Goal: Information Seeking & Learning: Learn about a topic

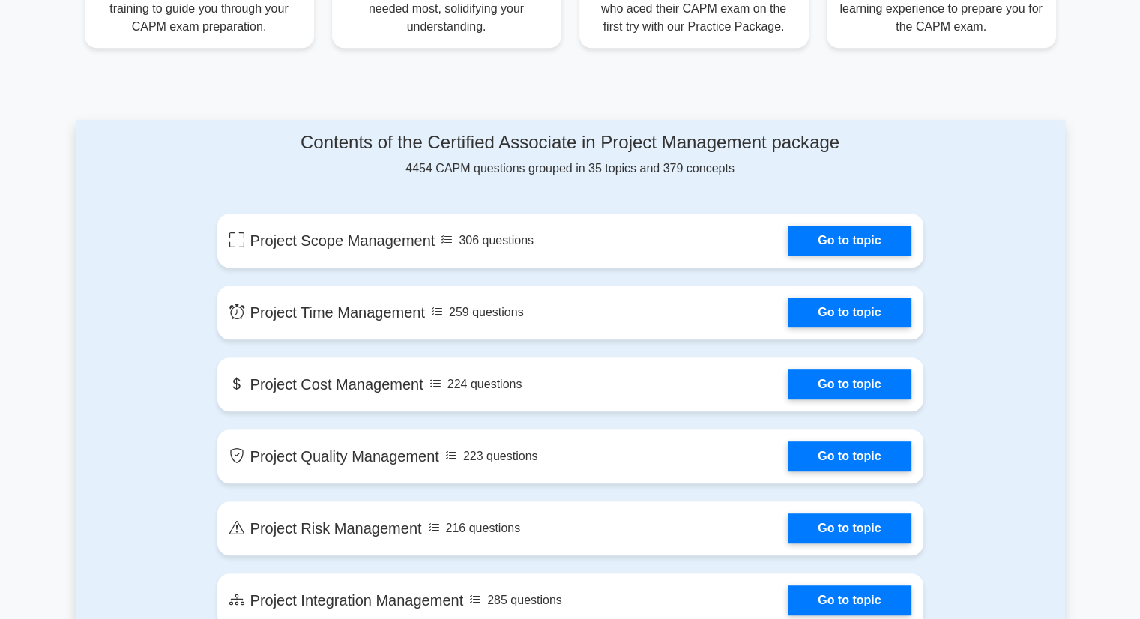
scroll to position [675, 0]
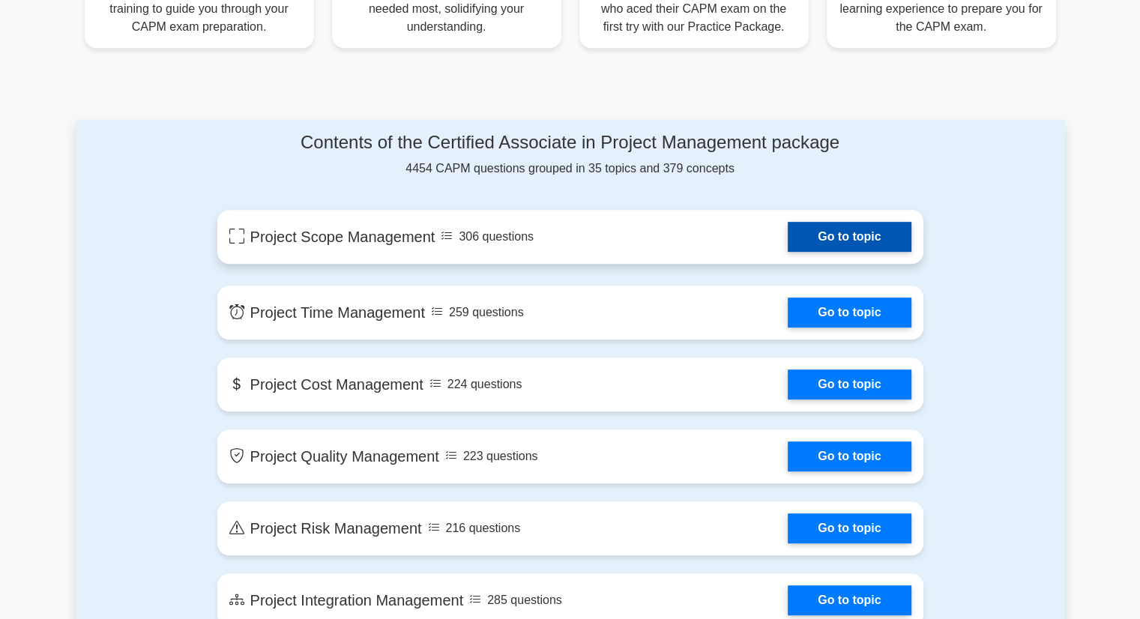
click at [841, 235] on link "Go to topic" at bounding box center [849, 237] width 123 height 30
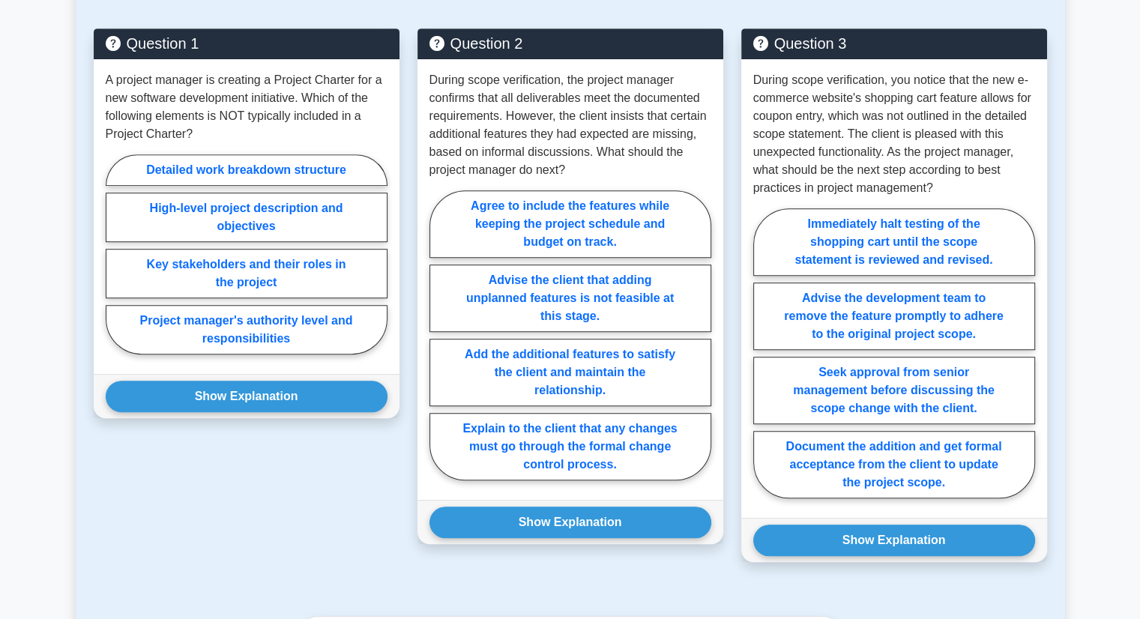
scroll to position [750, 0]
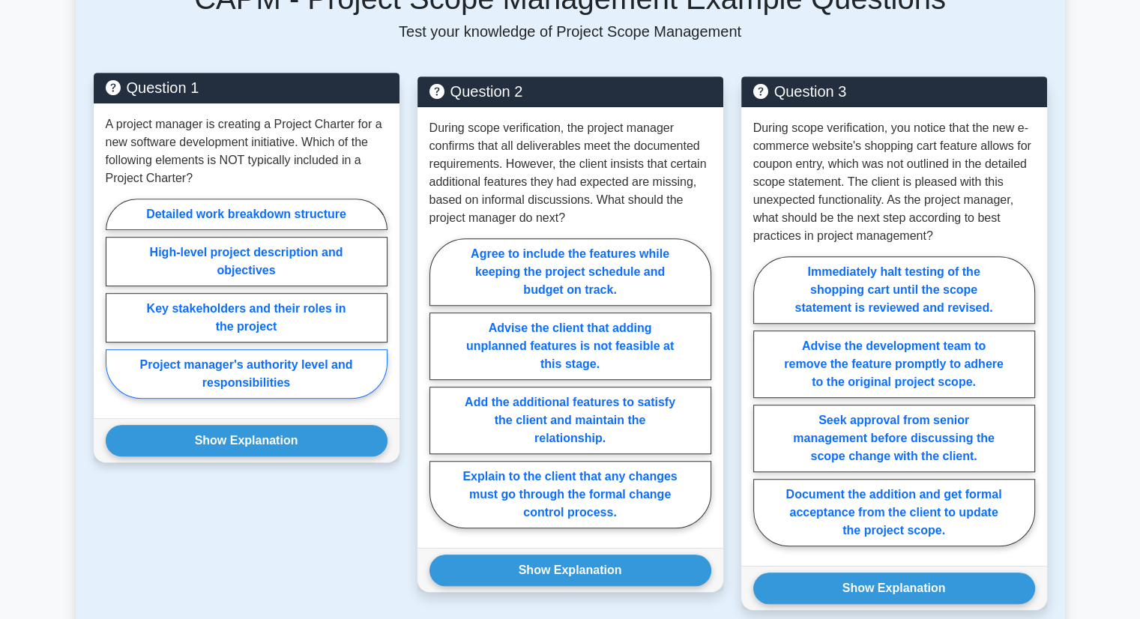
click at [286, 376] on label "Project manager's authority level and responsibilities" at bounding box center [247, 373] width 282 height 49
click at [115, 308] on input "Project manager's authority level and responsibilities" at bounding box center [111, 303] width 10 height 10
radio input "true"
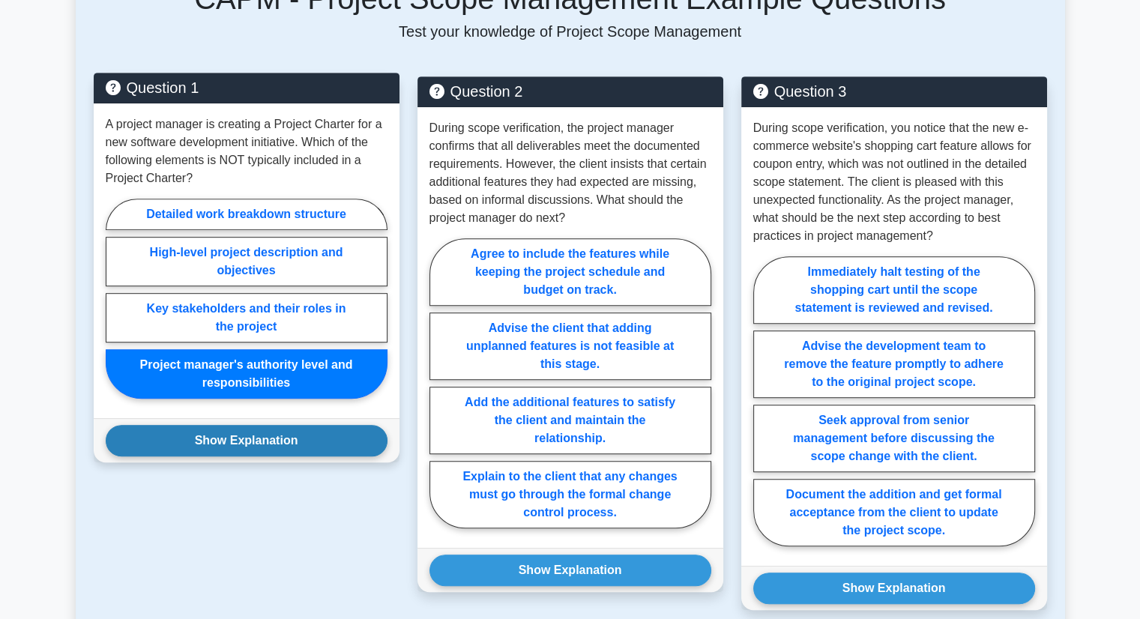
click at [271, 445] on button "Show Explanation" at bounding box center [247, 440] width 282 height 31
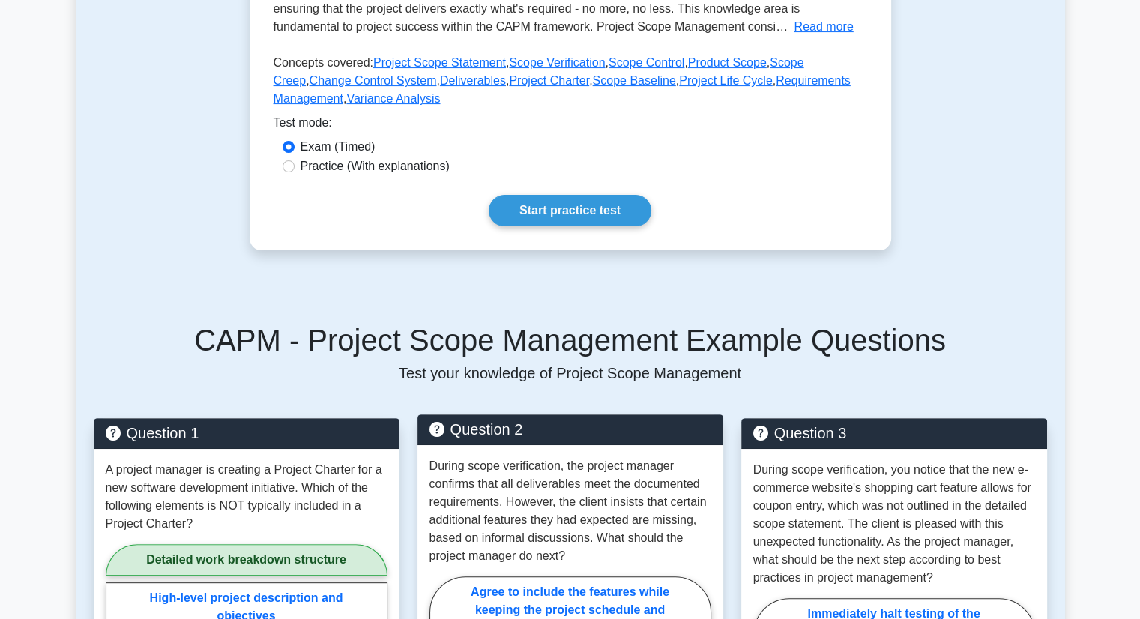
scroll to position [225, 0]
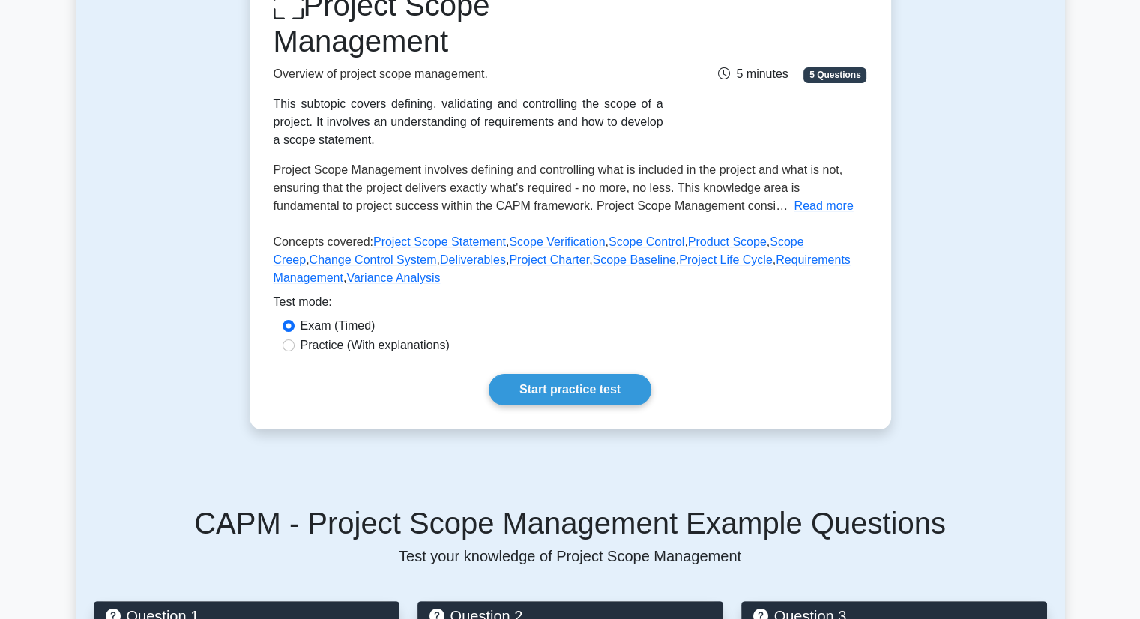
click at [387, 346] on label "Practice (With explanations)" at bounding box center [375, 346] width 149 height 18
click at [295, 346] on input "Practice (With explanations)" at bounding box center [289, 346] width 12 height 12
radio input "true"
click at [559, 391] on link "Start practice test" at bounding box center [570, 389] width 163 height 31
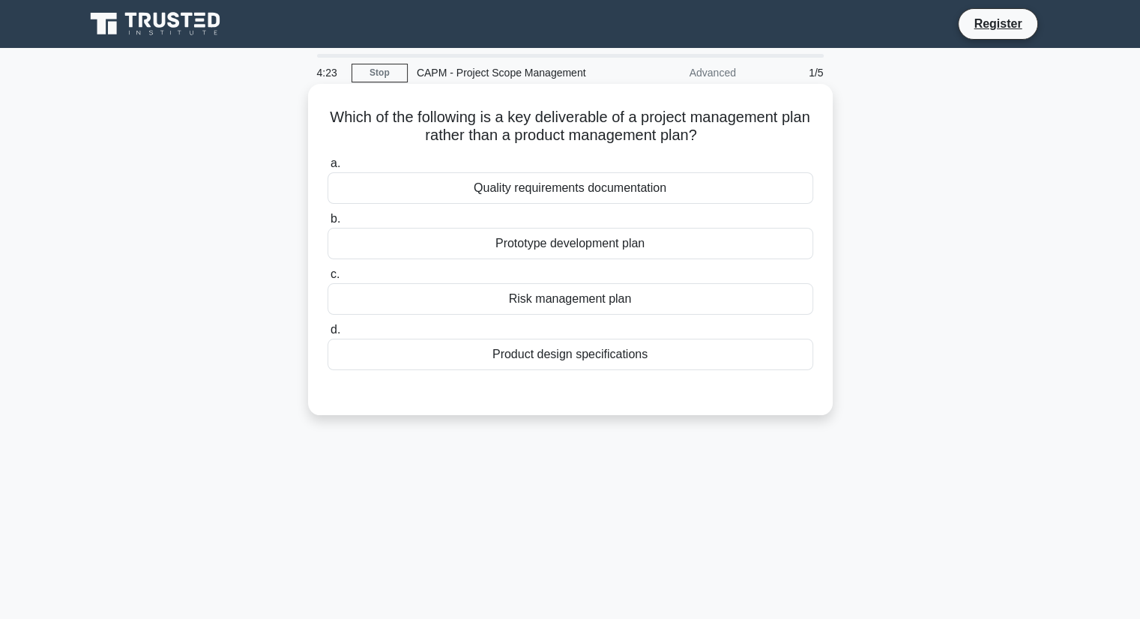
click at [546, 191] on div "Quality requirements documentation" at bounding box center [571, 187] width 486 height 31
click at [328, 169] on input "a. Quality requirements documentation" at bounding box center [328, 164] width 0 height 10
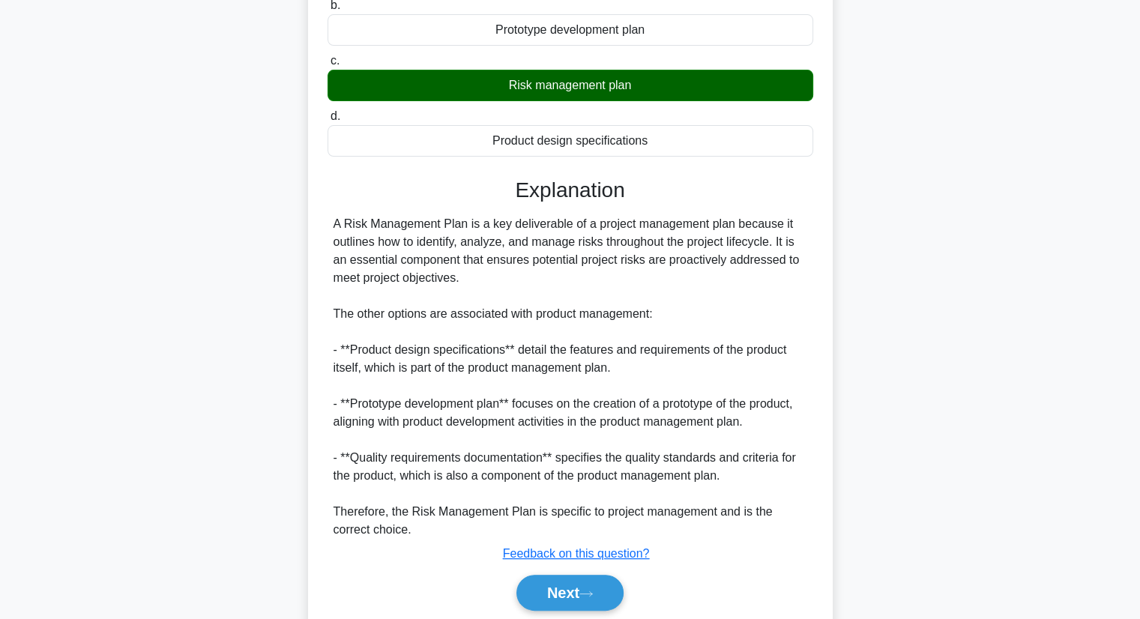
scroll to position [270, 0]
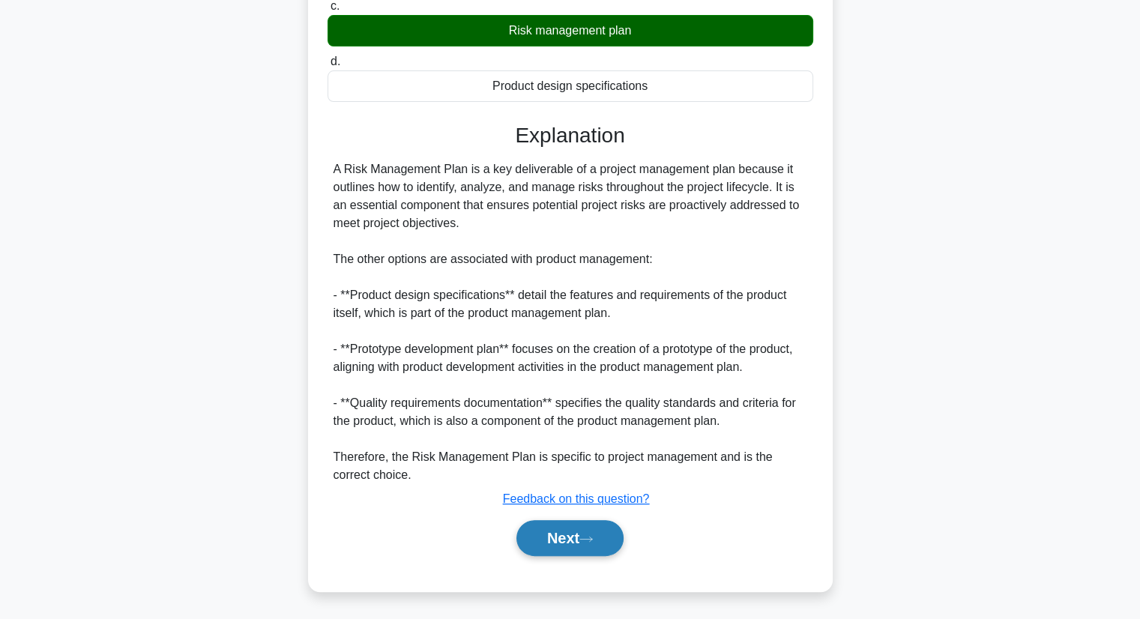
click at [586, 530] on button "Next" at bounding box center [570, 538] width 107 height 36
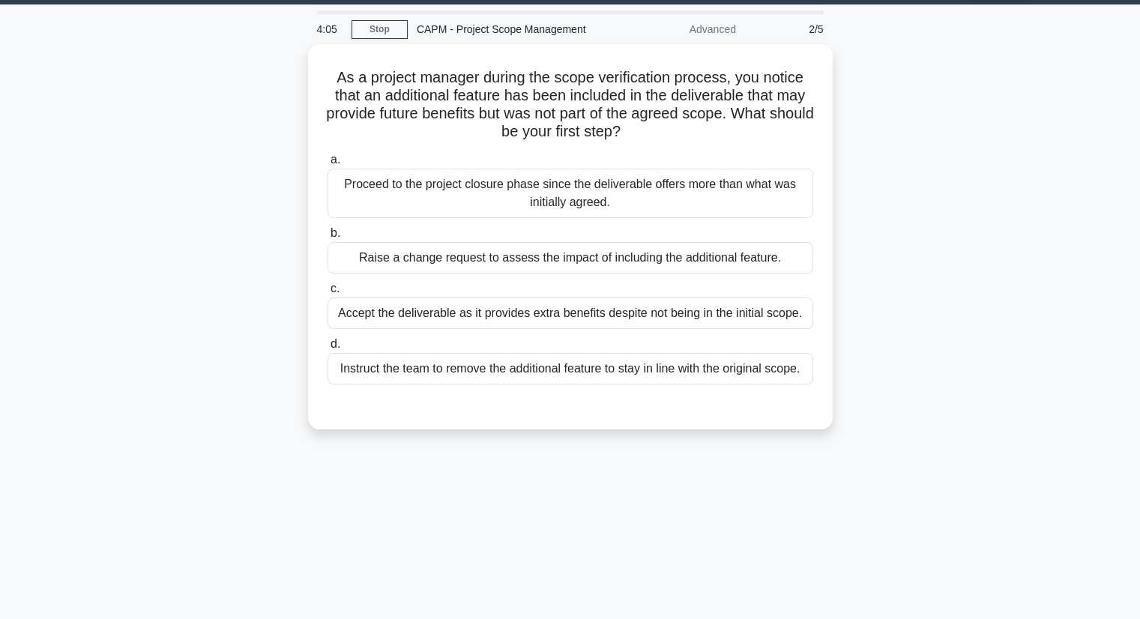
scroll to position [41, 0]
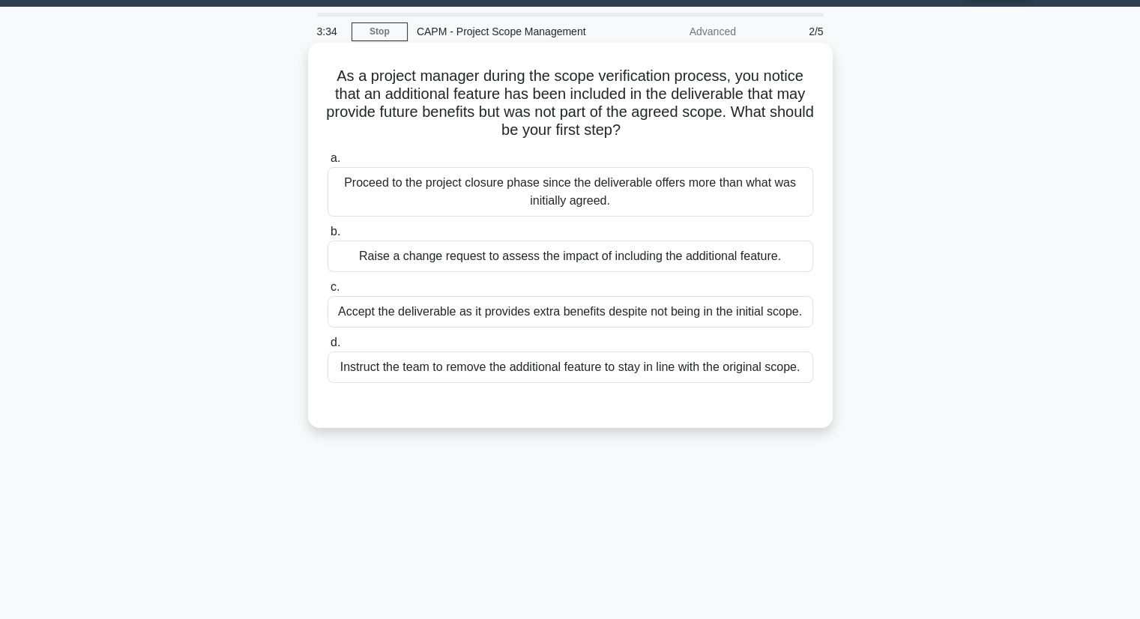
click at [550, 373] on div "Instruct the team to remove the additional feature to stay in line with the ori…" at bounding box center [571, 367] width 486 height 31
click at [328, 348] on input "d. Instruct the team to remove the additional feature to stay in line with the …" at bounding box center [328, 343] width 0 height 10
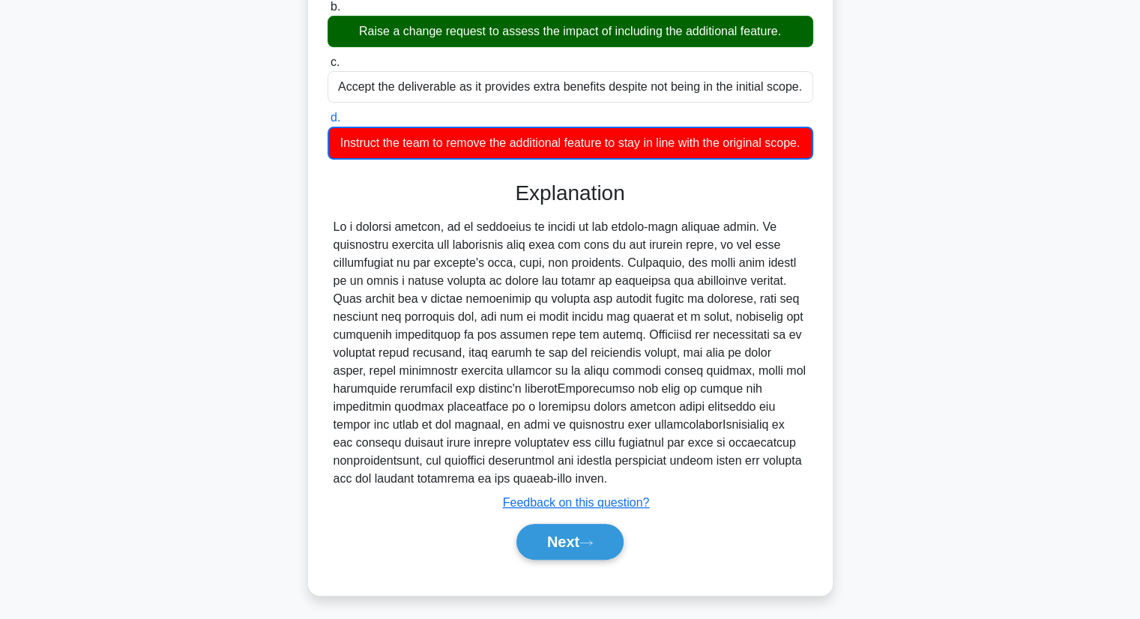
scroll to position [288, 0]
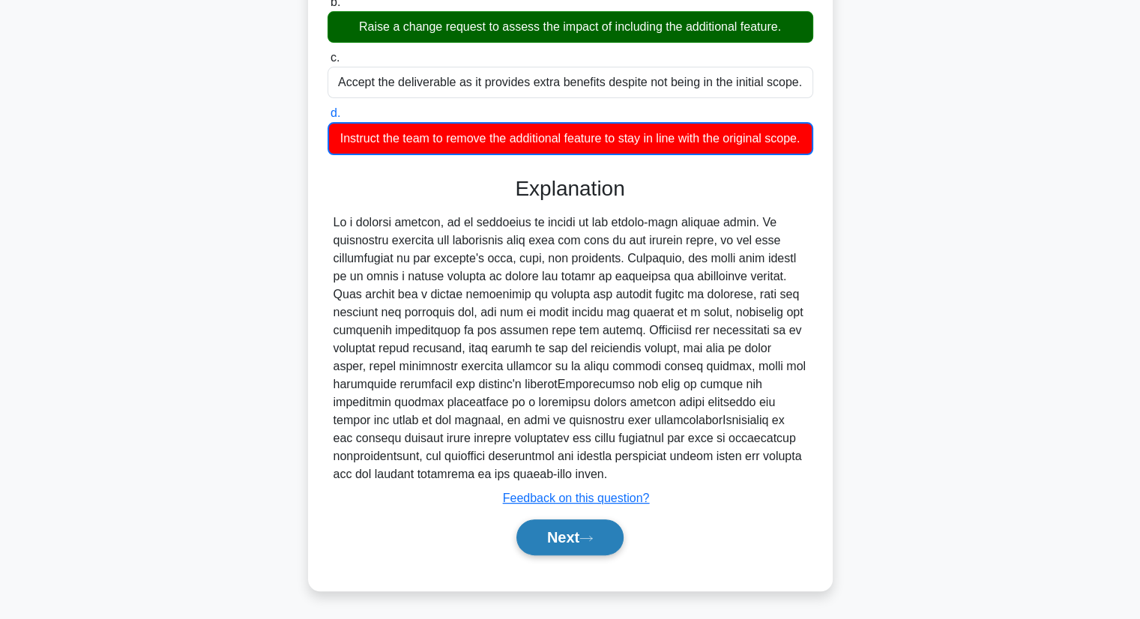
click at [588, 550] on button "Next" at bounding box center [570, 538] width 107 height 36
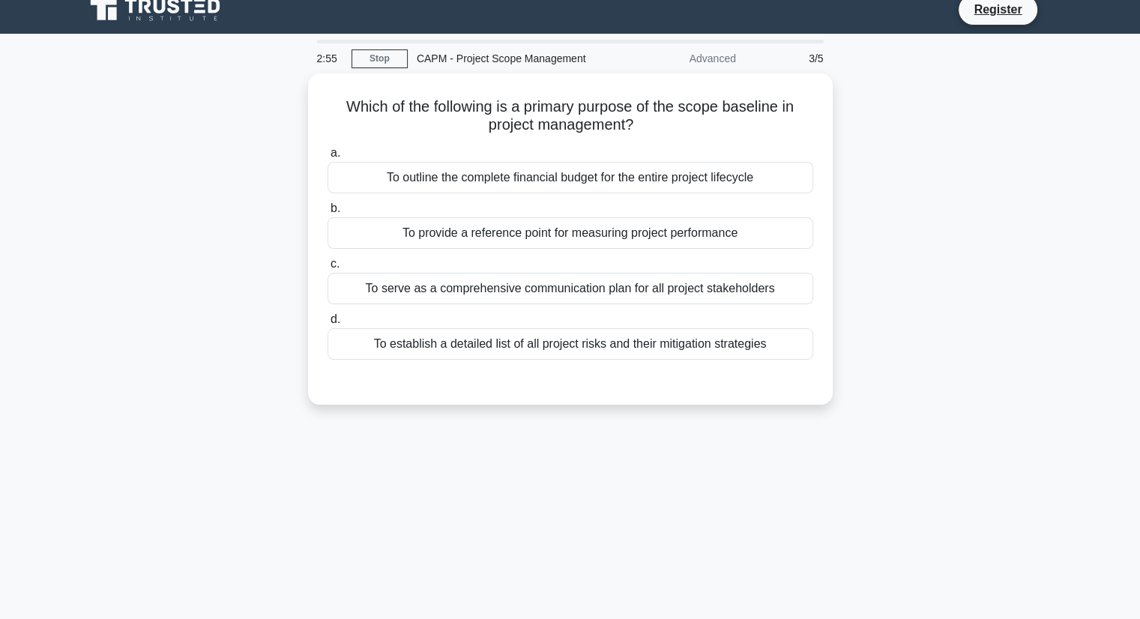
scroll to position [0, 0]
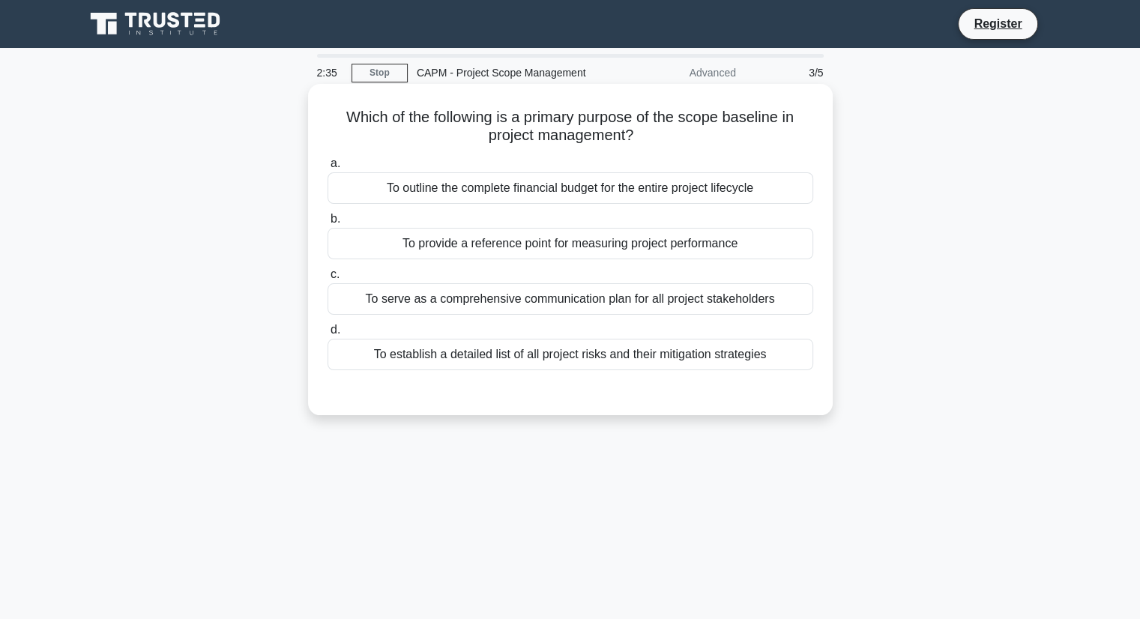
click at [610, 355] on div "To establish a detailed list of all project risks and their mitigation strategi…" at bounding box center [571, 354] width 486 height 31
click at [328, 335] on input "d. To establish a detailed list of all project risks and their mitigation strat…" at bounding box center [328, 330] width 0 height 10
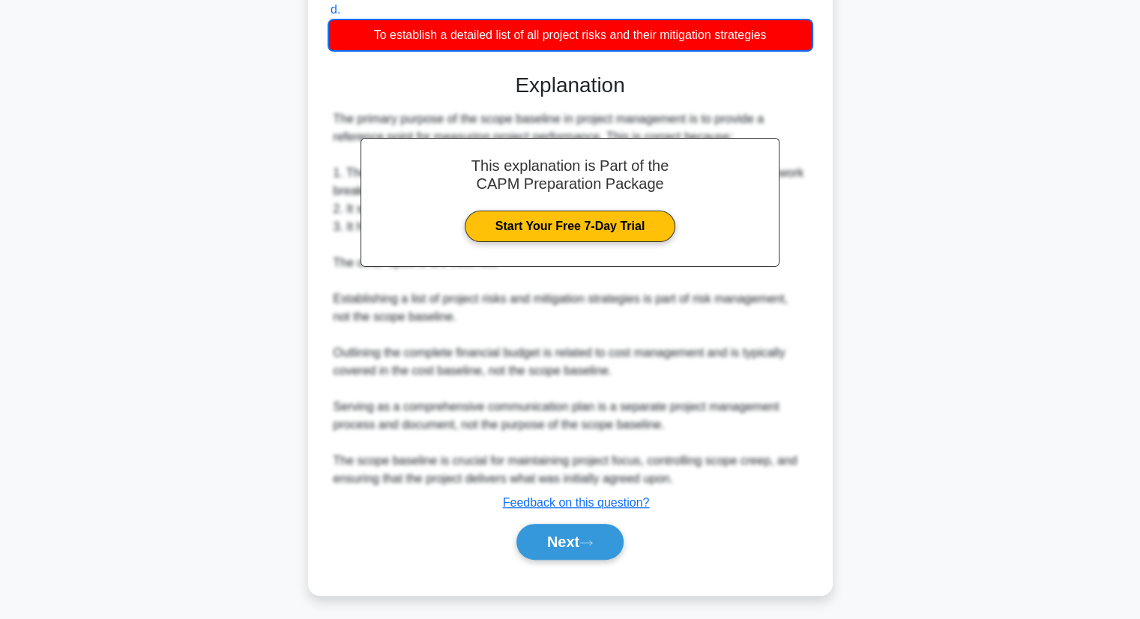
scroll to position [324, 0]
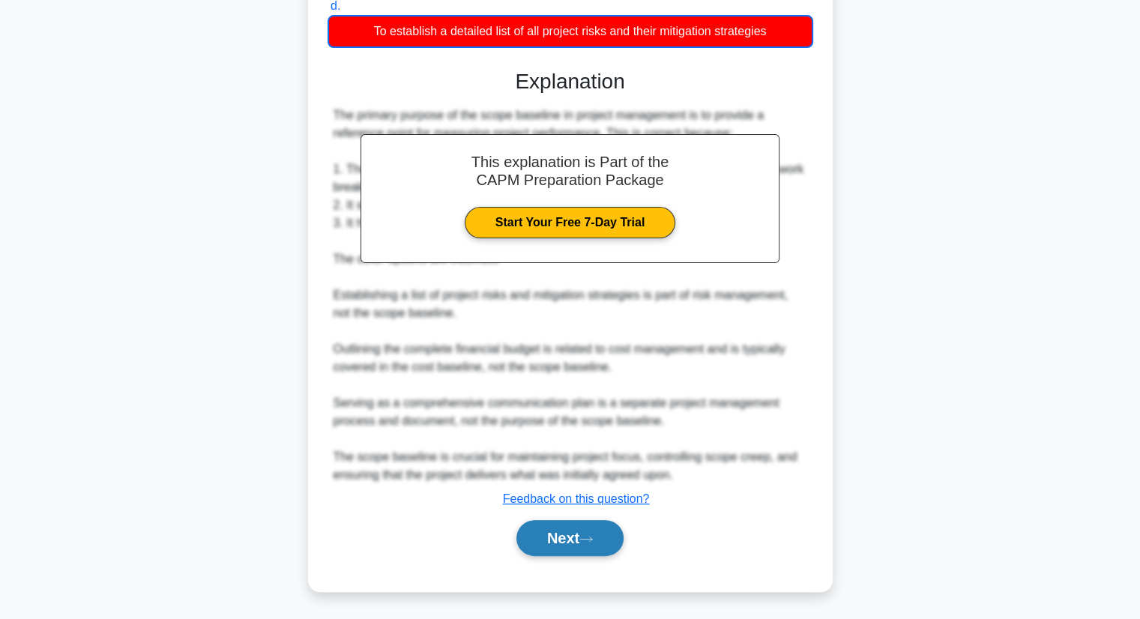
click at [593, 541] on icon at bounding box center [586, 539] width 13 height 8
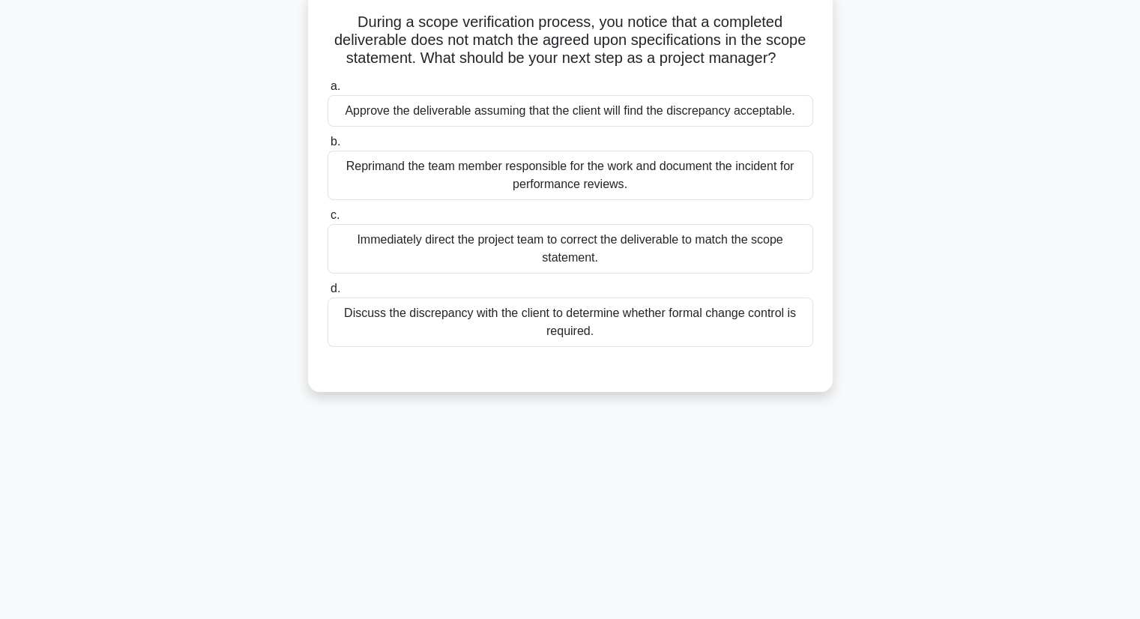
scroll to position [0, 0]
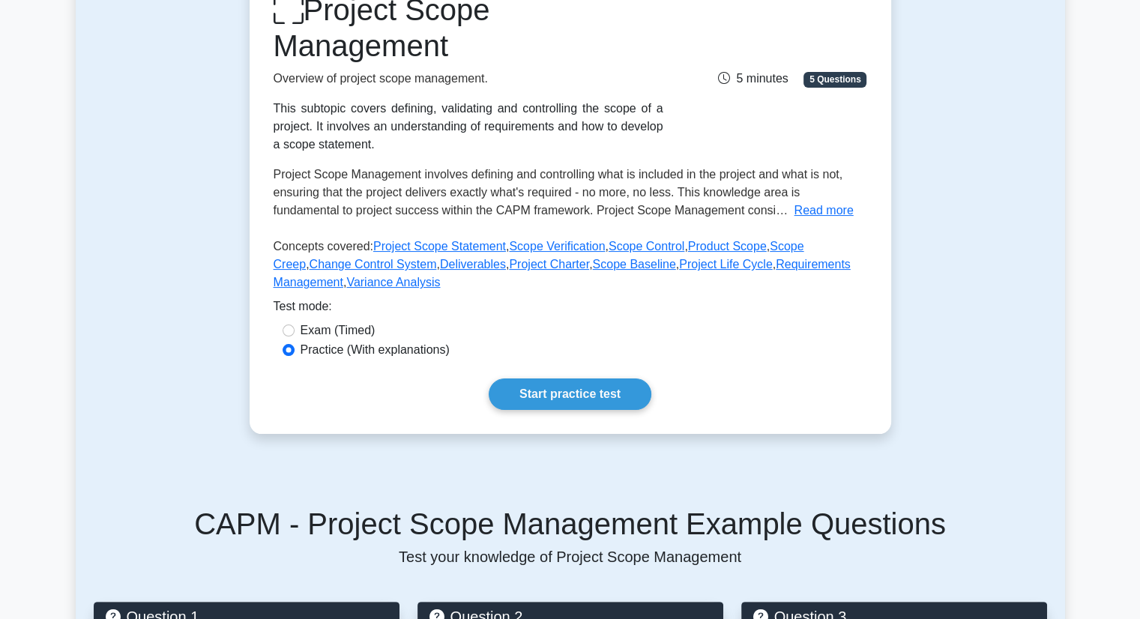
scroll to position [225, 0]
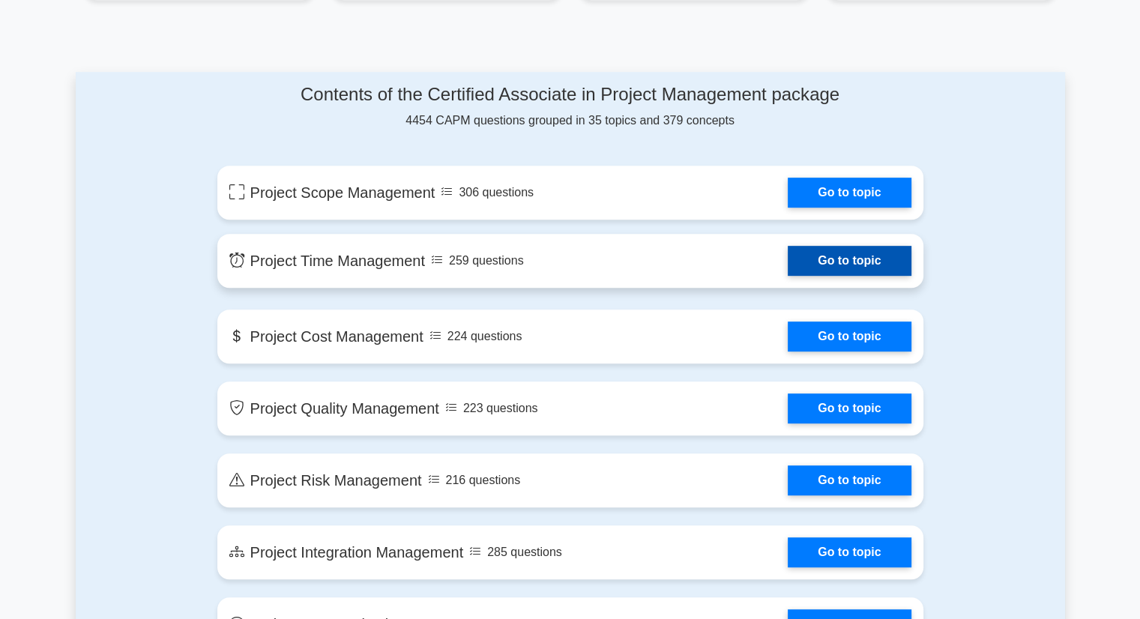
scroll to position [749, 0]
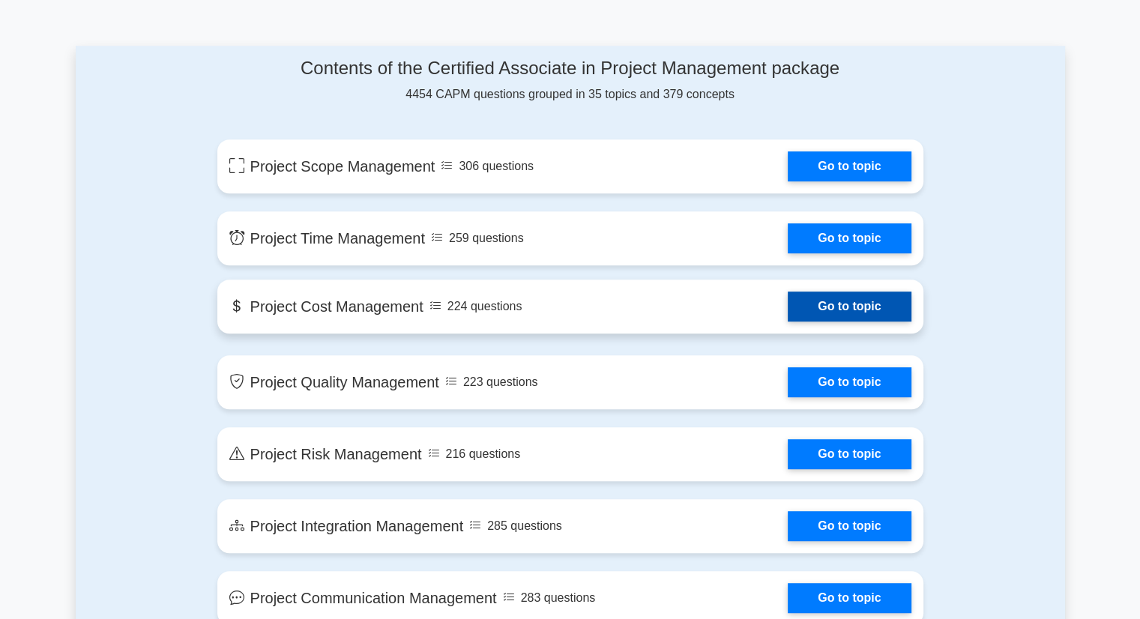
click at [853, 307] on link "Go to topic" at bounding box center [849, 307] width 123 height 30
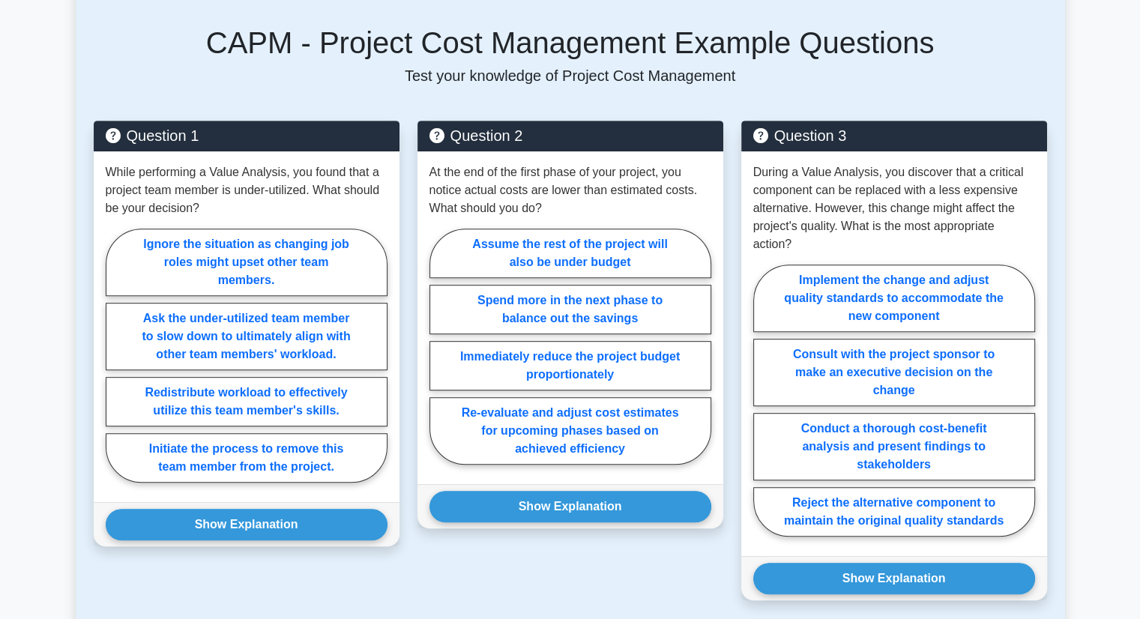
scroll to position [750, 0]
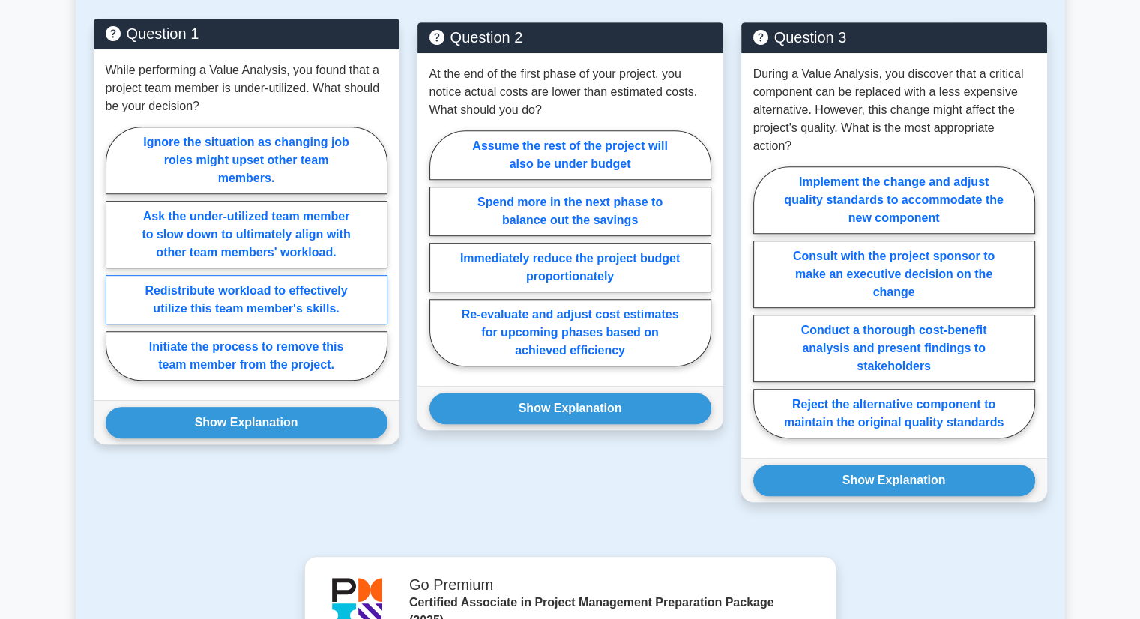
click at [258, 325] on label "Redistribute workload to effectively utilize this team member's skills." at bounding box center [247, 299] width 282 height 49
click at [115, 263] on input "Redistribute workload to effectively utilize this team member's skills." at bounding box center [111, 258] width 10 height 10
radio input "true"
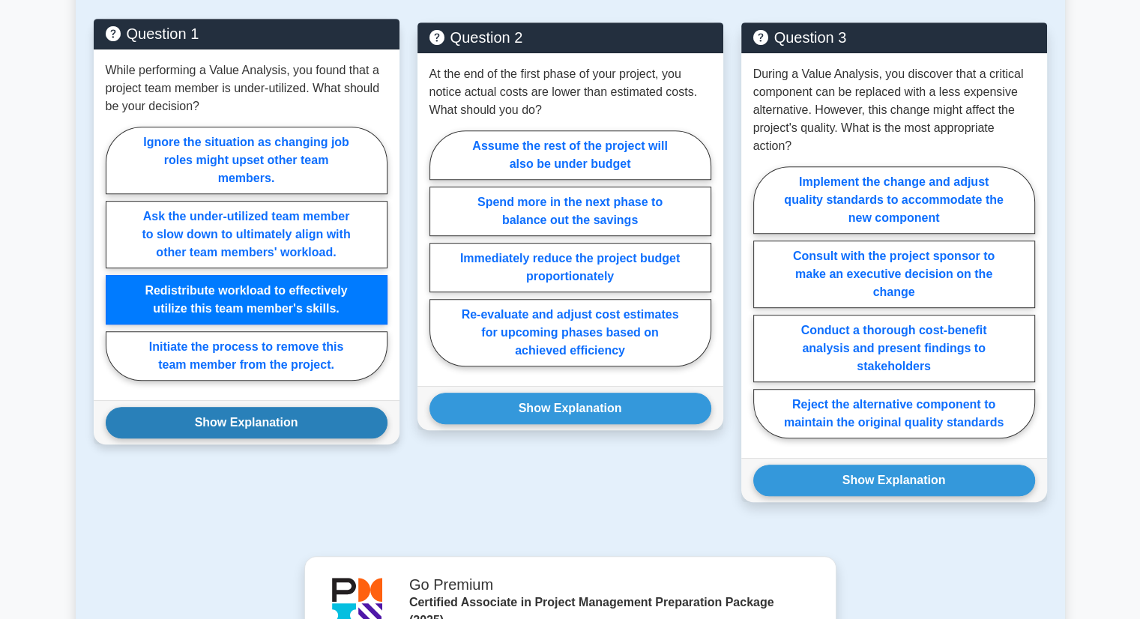
click at [270, 439] on button "Show Explanation" at bounding box center [247, 422] width 282 height 31
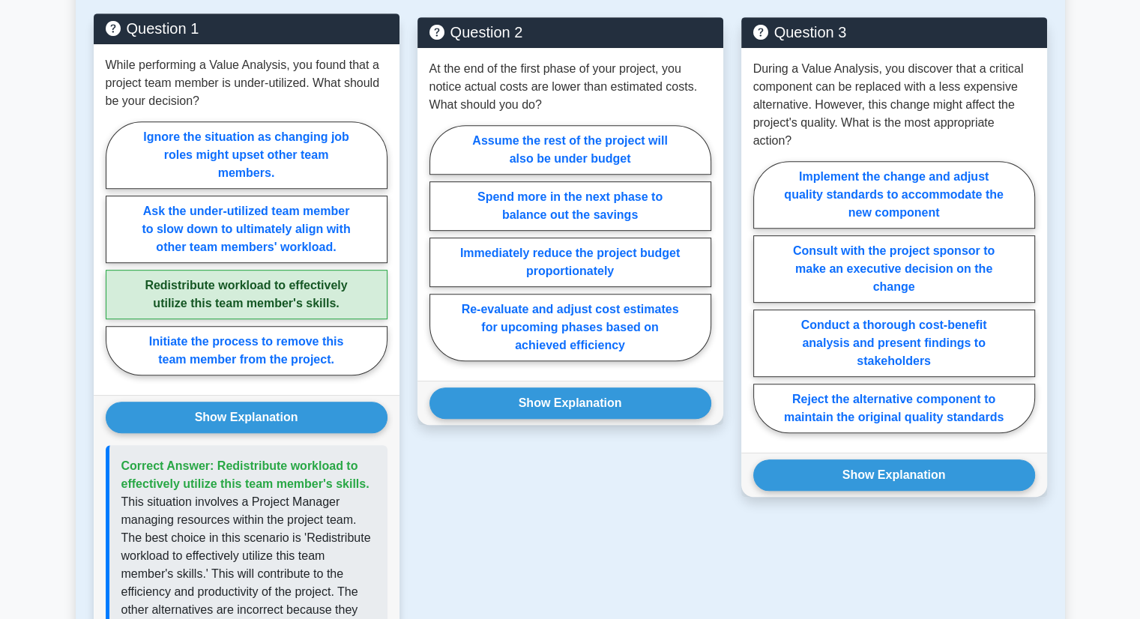
scroll to position [675, 0]
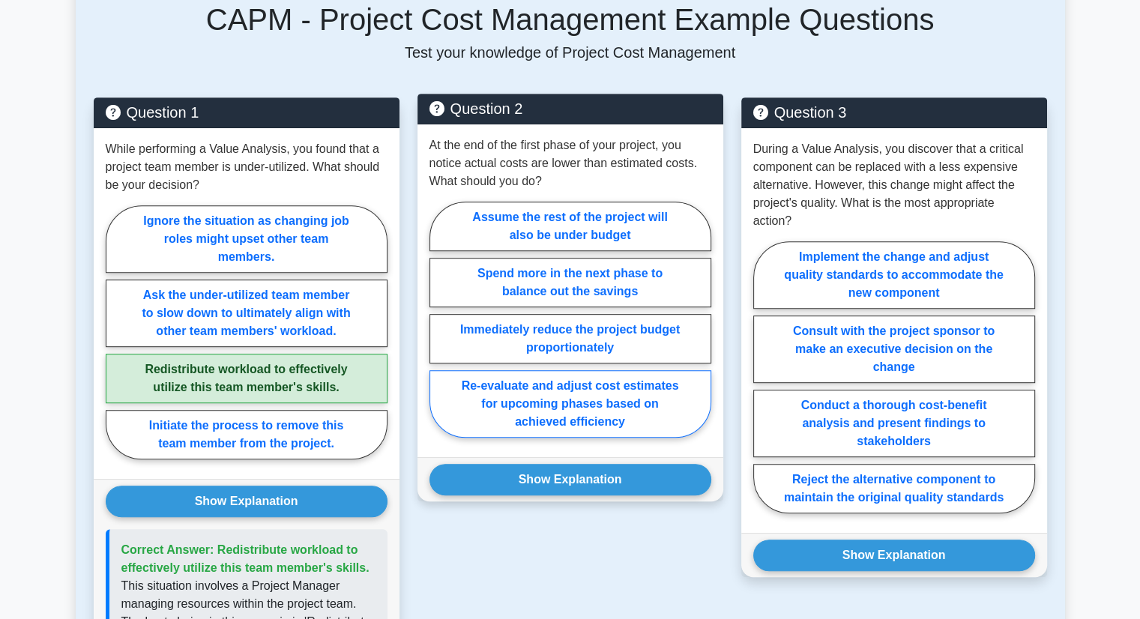
click at [592, 436] on label "Re-evaluate and adjust cost estimates for upcoming phases based on achieved eff…" at bounding box center [571, 403] width 282 height 67
click at [439, 329] on input "Re-evaluate and adjust cost estimates for upcoming phases based on achieved eff…" at bounding box center [435, 324] width 10 height 10
radio input "true"
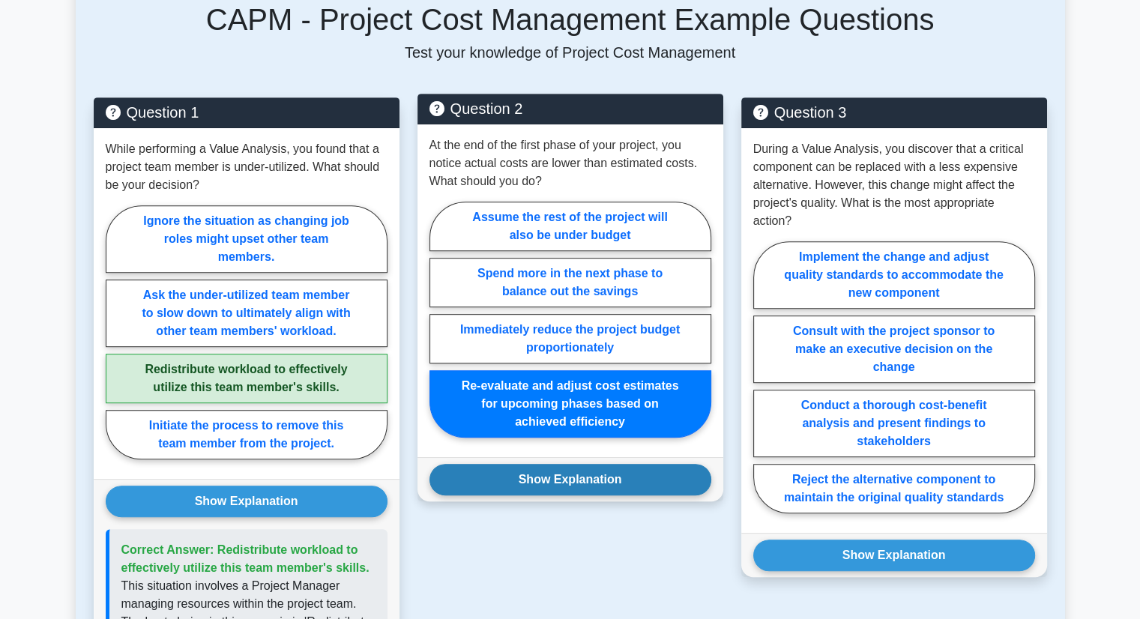
click at [591, 496] on button "Show Explanation" at bounding box center [571, 479] width 282 height 31
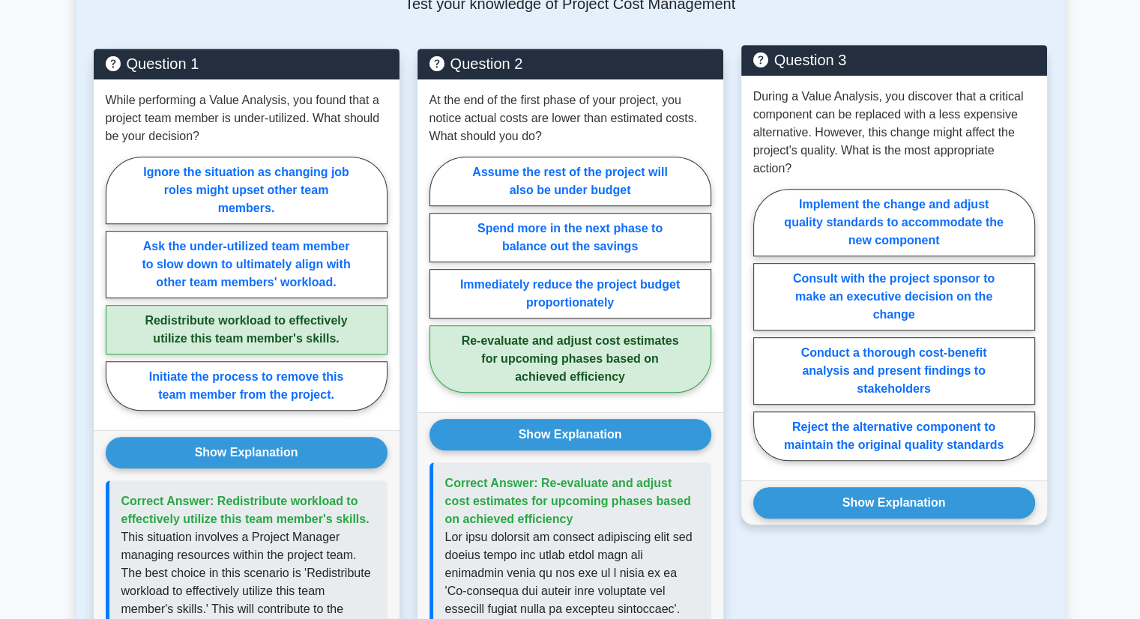
scroll to position [750, 0]
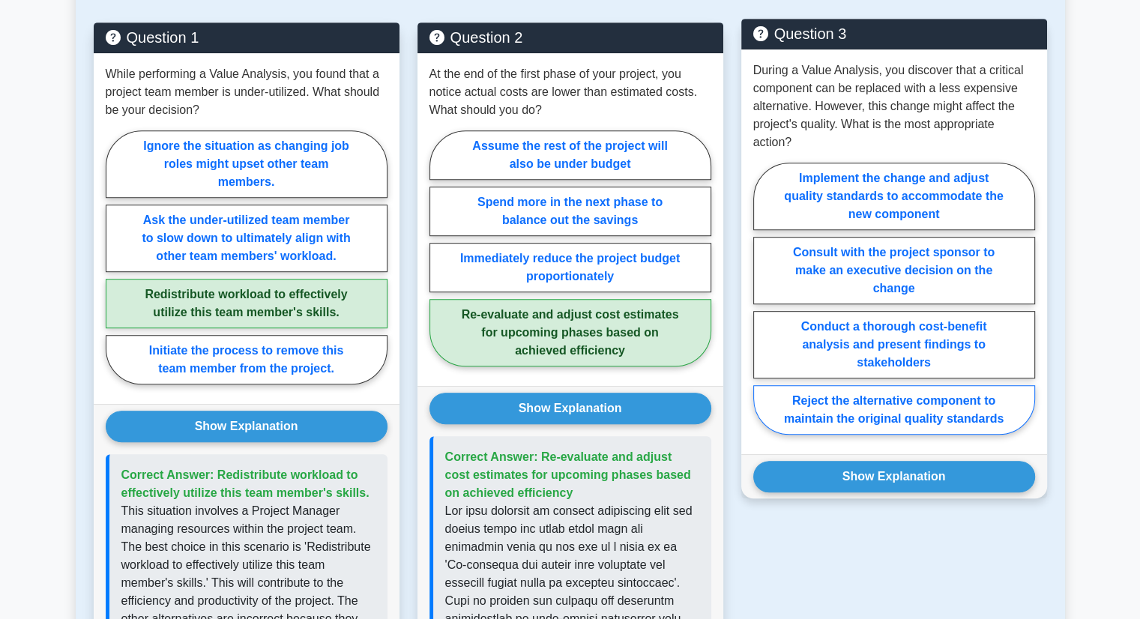
click at [925, 435] on label "Reject the alternative component to maintain the original quality standards" at bounding box center [895, 409] width 282 height 49
click at [763, 308] on input "Reject the alternative component to maintain the original quality standards" at bounding box center [759, 303] width 10 height 10
radio input "true"
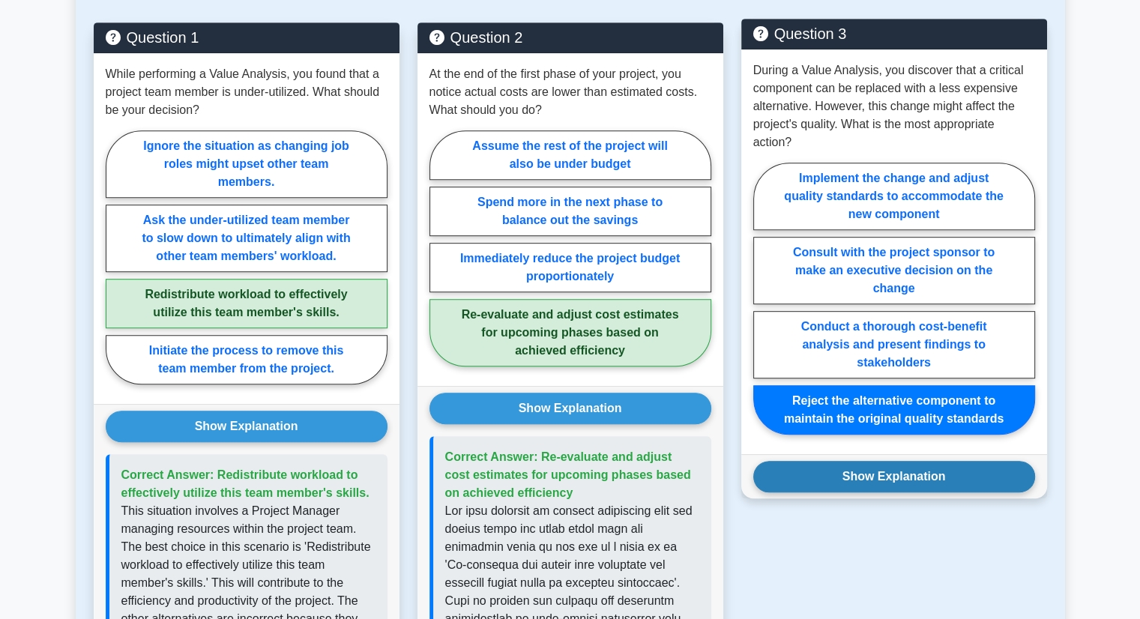
click at [900, 493] on button "Show Explanation" at bounding box center [895, 476] width 282 height 31
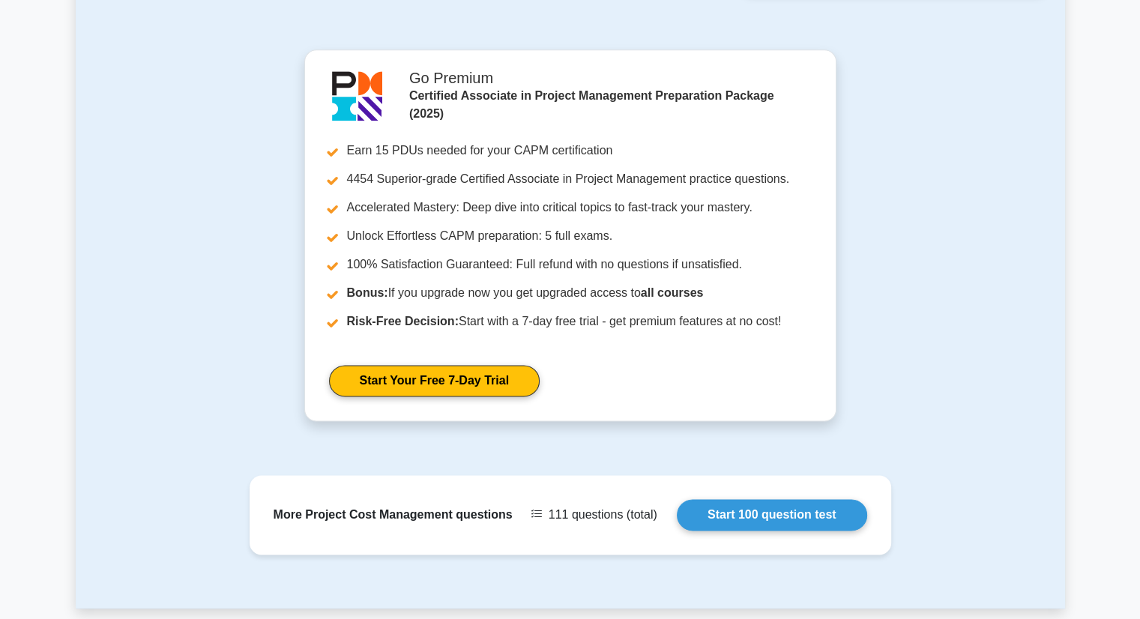
scroll to position [2099, 0]
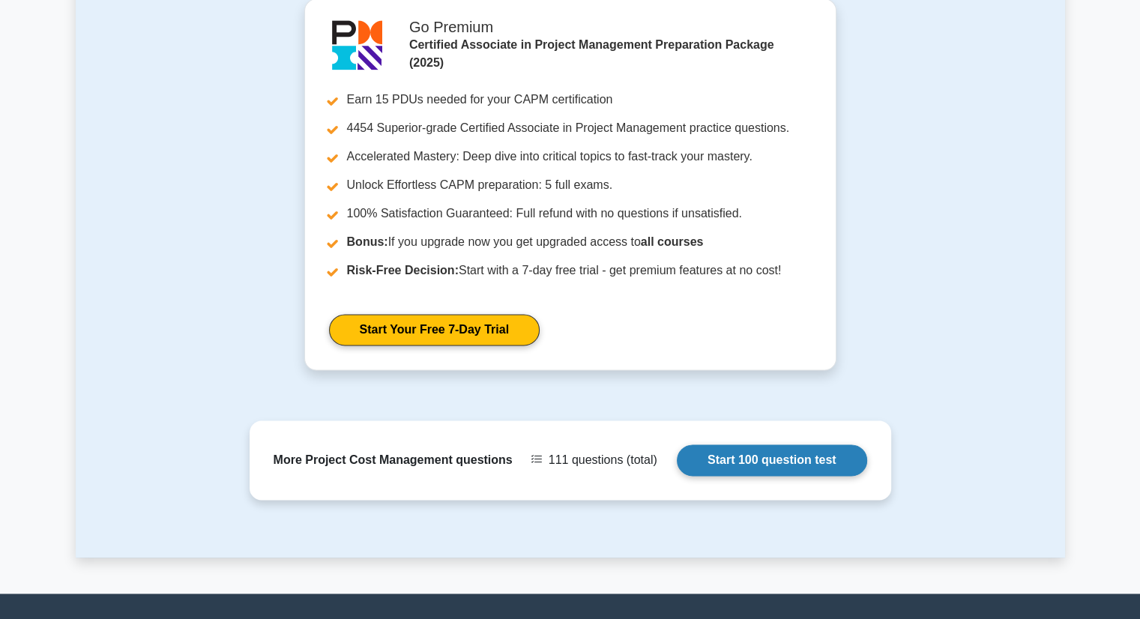
click at [744, 476] on link "Start 100 question test" at bounding box center [772, 460] width 190 height 31
